Goal: Task Accomplishment & Management: Manage account settings

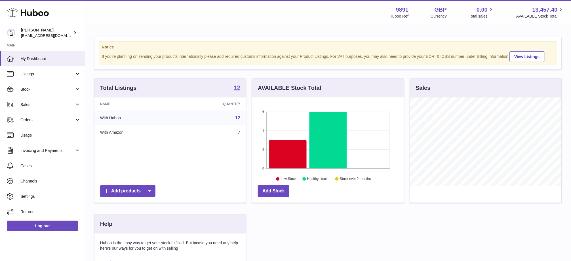
scroll to position [88, 152]
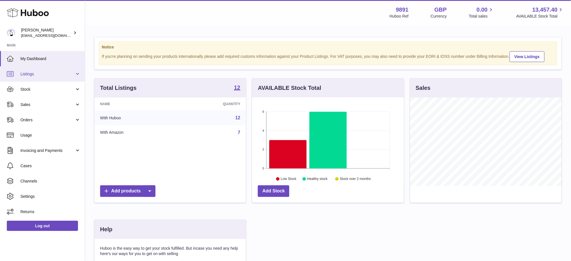
click at [23, 80] on link "Listings" at bounding box center [42, 73] width 85 height 15
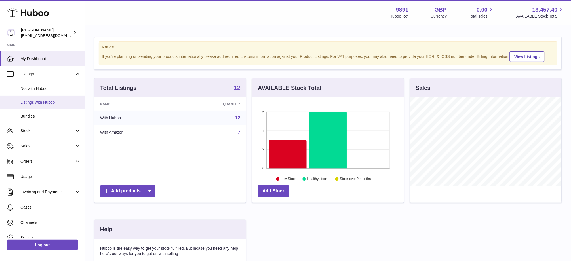
click at [35, 100] on span "Listings with Huboo" at bounding box center [50, 102] width 60 height 5
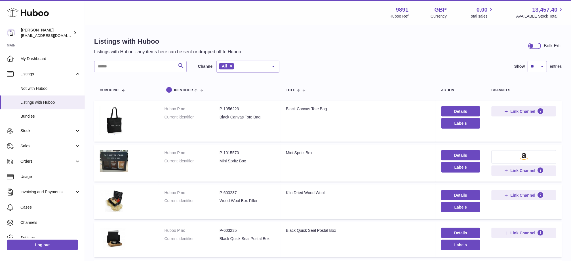
drag, startPoint x: 538, startPoint y: 66, endPoint x: 535, endPoint y: 70, distance: 5.0
click at [538, 66] on select "** ** ** ***" at bounding box center [537, 66] width 19 height 11
select select "***"
click at [528, 61] on select "** ** ** ***" at bounding box center [537, 66] width 19 height 11
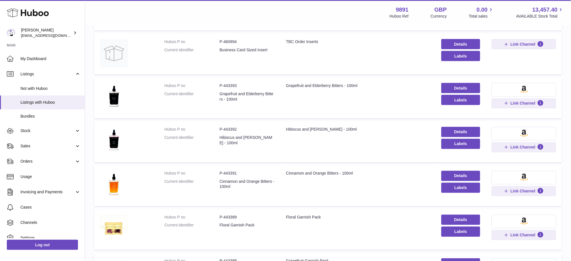
scroll to position [403, 0]
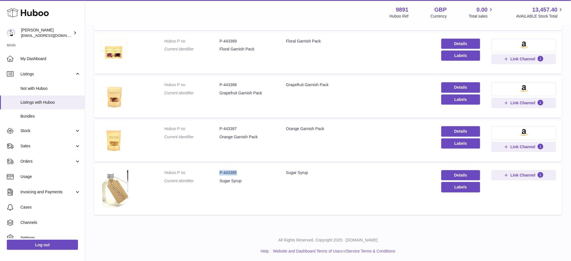
drag, startPoint x: 243, startPoint y: 171, endPoint x: 216, endPoint y: 170, distance: 27.0
click at [216, 170] on dl "Huboo P no P-443385 Current identifier Sugar Syrup" at bounding box center [220, 178] width 110 height 16
copy dl "P-443385"
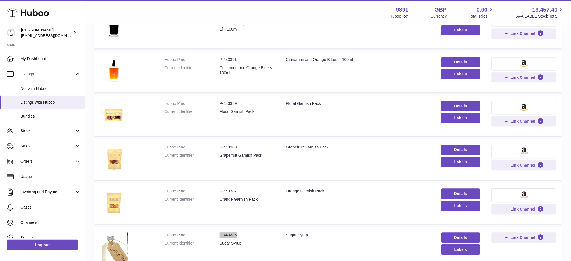
scroll to position [328, 0]
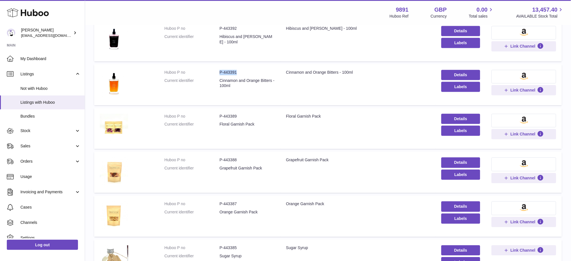
drag, startPoint x: 230, startPoint y: 73, endPoint x: 218, endPoint y: 73, distance: 12.2
click at [218, 73] on dl "Huboo P no P-443391 Current identifier Cinnamon and Orange Bitters - 100ml" at bounding box center [220, 81] width 110 height 22
copy dl "P-443391"
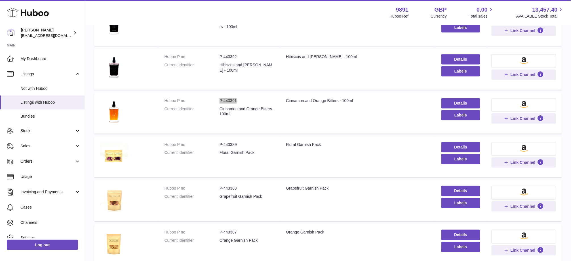
scroll to position [252, 0]
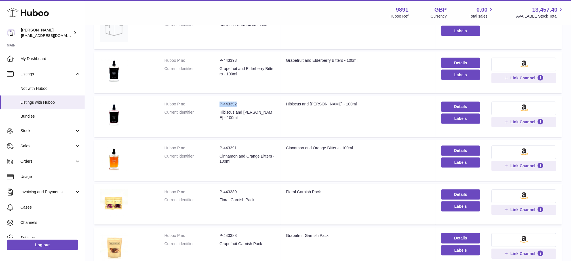
drag, startPoint x: 229, startPoint y: 103, endPoint x: 217, endPoint y: 104, distance: 11.9
click at [217, 104] on dl "Huboo P no P-443392 Current identifier Hibiscus and [PERSON_NAME] - 100ml" at bounding box center [220, 113] width 110 height 22
copy dl "P-443392"
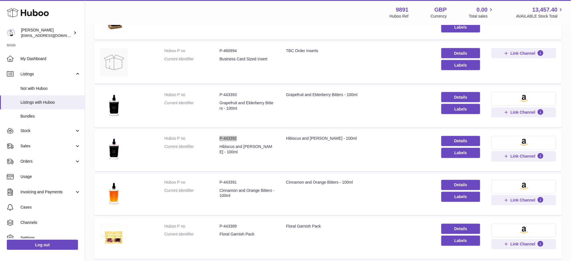
scroll to position [176, 0]
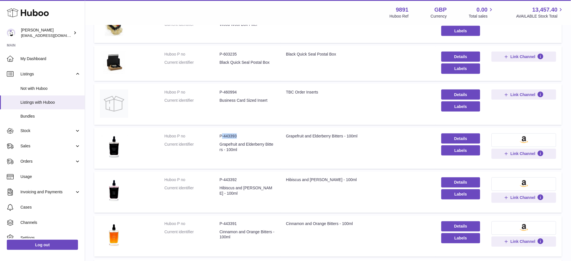
drag, startPoint x: 230, startPoint y: 132, endPoint x: 220, endPoint y: 132, distance: 10.5
click at [220, 132] on td "Huboo P no P-443393 Current identifier Grapefruit and Elderberry Bitters - 100ml" at bounding box center [220, 148] width 122 height 41
copy dd "-443393"
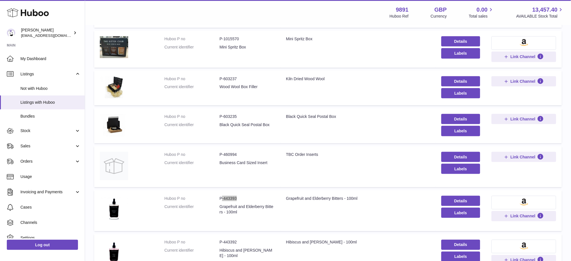
scroll to position [101, 0]
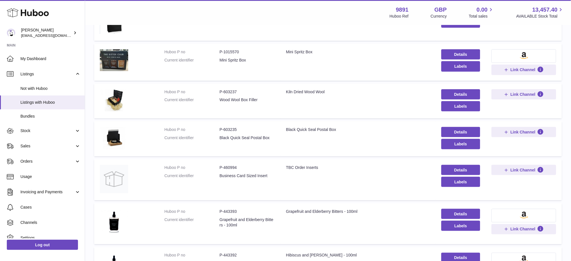
click at [234, 165] on dd "P-460994" at bounding box center [247, 167] width 55 height 5
copy dd "460994"
click at [36, 148] on span "Sales" at bounding box center [47, 146] width 54 height 5
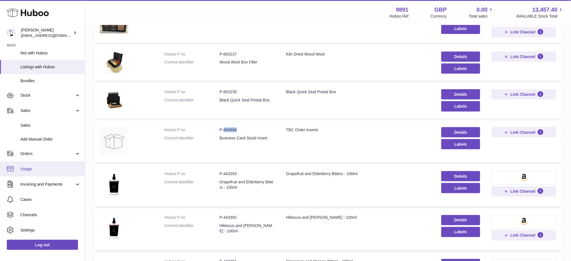
scroll to position [50, 0]
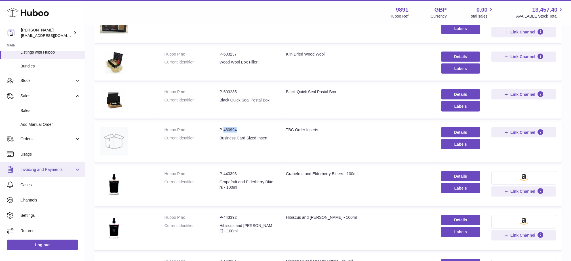
click at [40, 168] on span "Invoicing and Payments" at bounding box center [47, 169] width 54 height 5
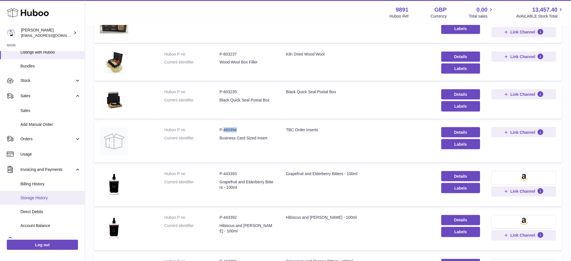
click at [41, 200] on span "Storage History" at bounding box center [50, 197] width 60 height 5
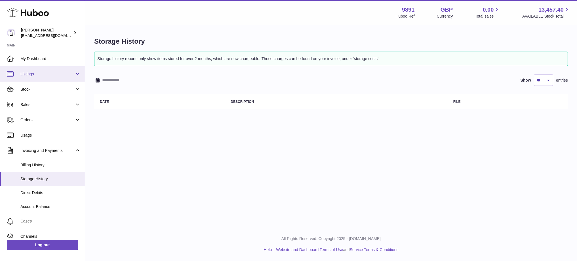
click at [46, 77] on link "Listings" at bounding box center [42, 73] width 85 height 15
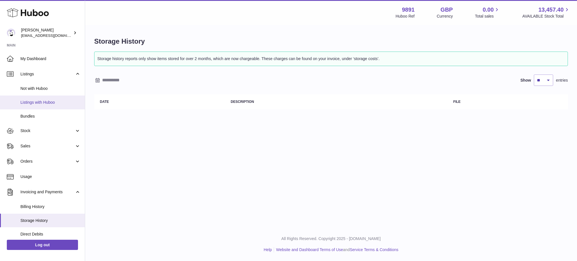
click at [49, 104] on span "Listings with Huboo" at bounding box center [50, 102] width 60 height 5
